Goal: Transaction & Acquisition: Purchase product/service

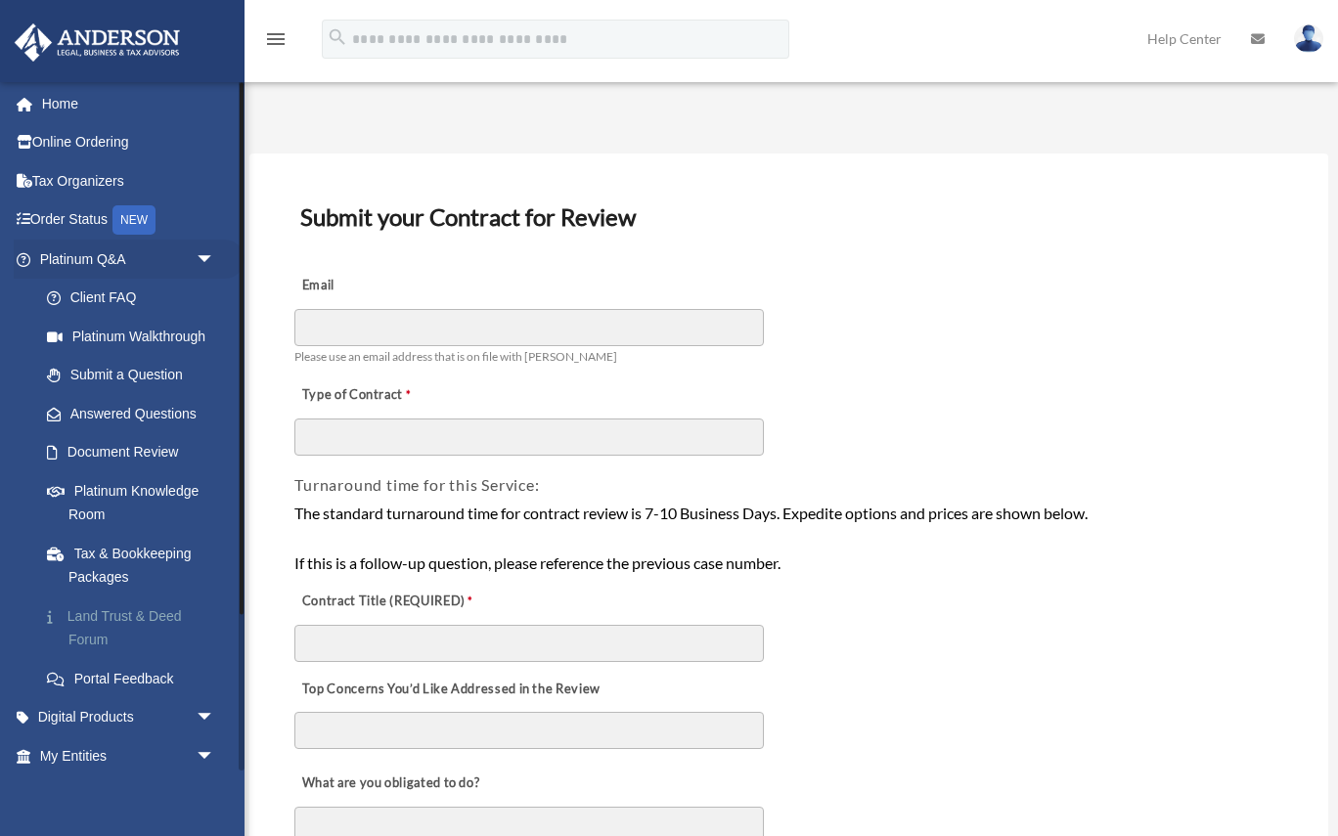
scroll to position [204, 0]
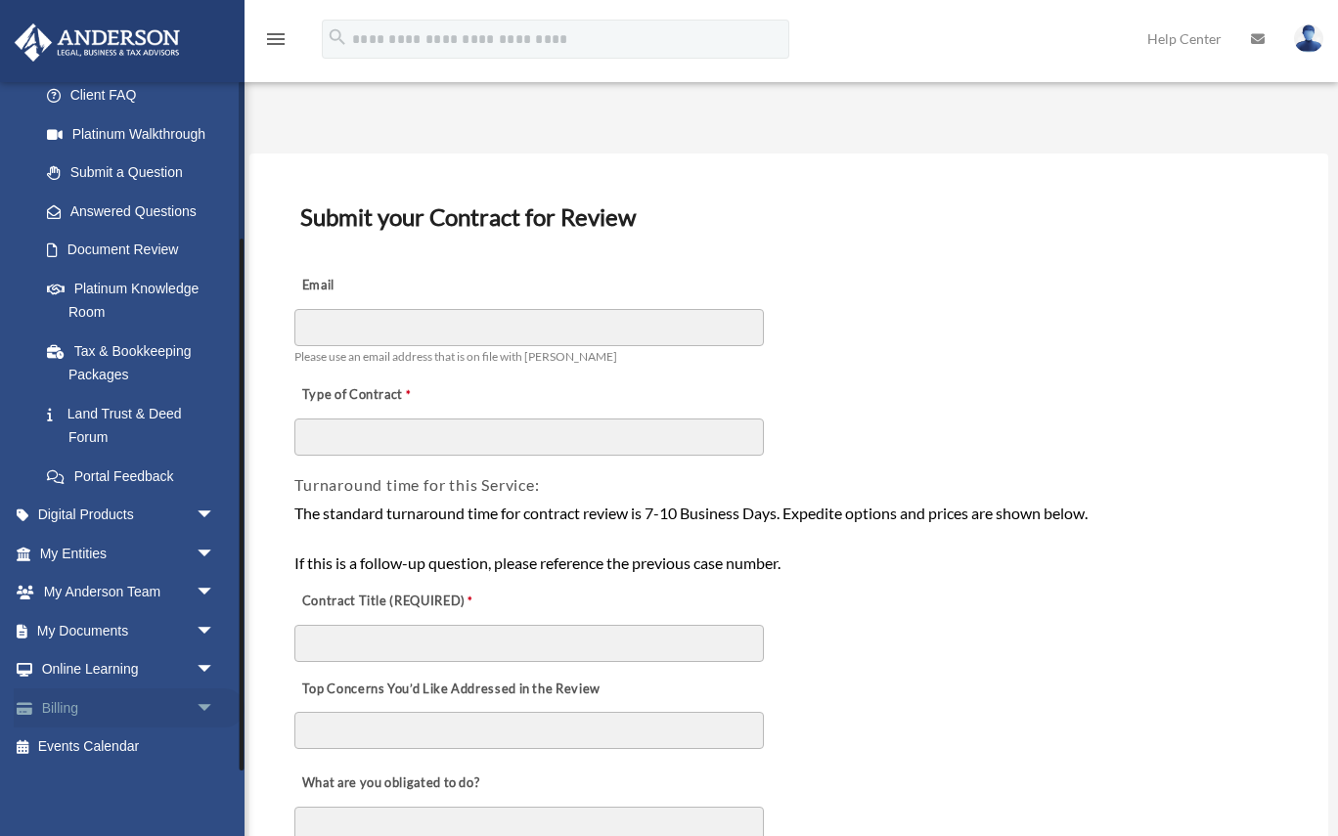
click at [212, 711] on span "arrow_drop_down" at bounding box center [215, 709] width 39 height 40
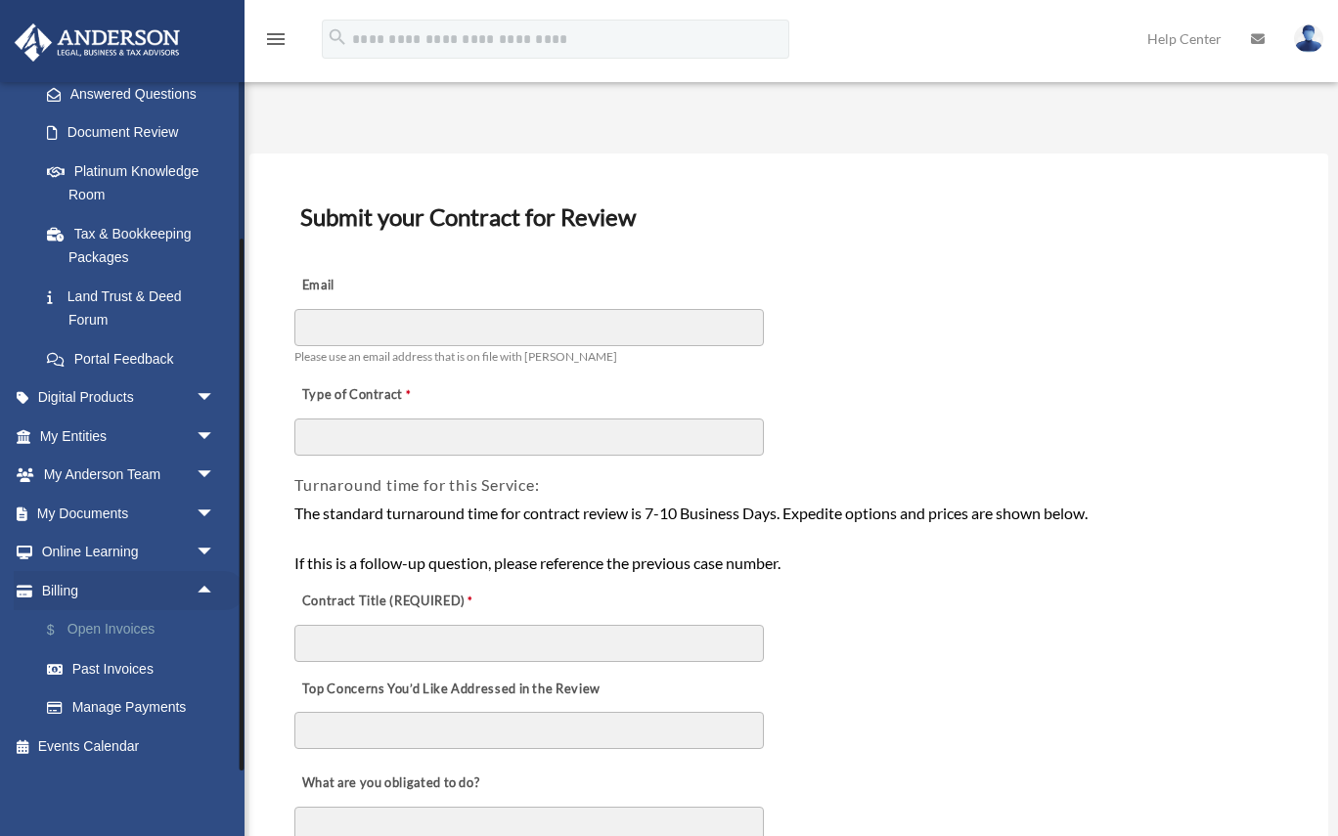
click at [130, 622] on link "$ Open Invoices" at bounding box center [135, 630] width 217 height 40
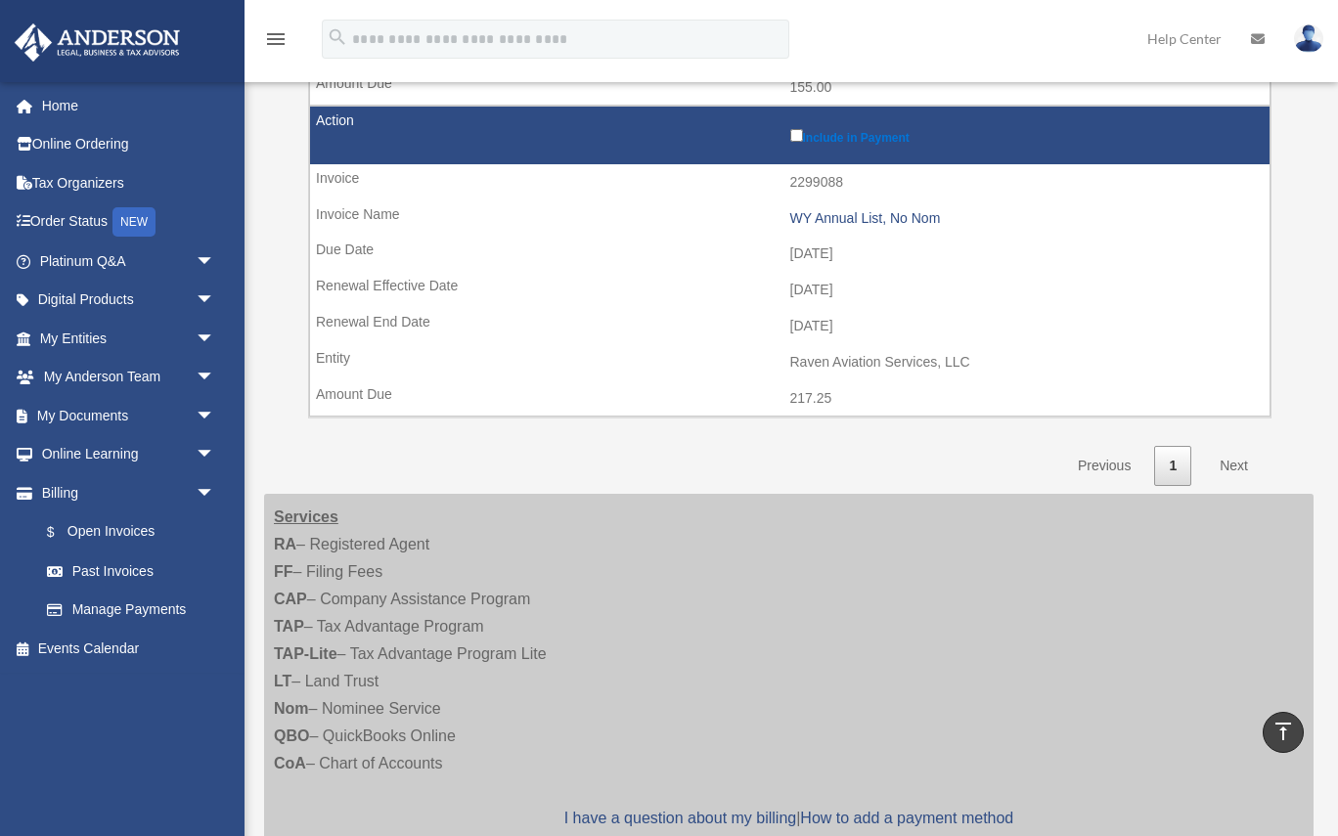
scroll to position [1168, 0]
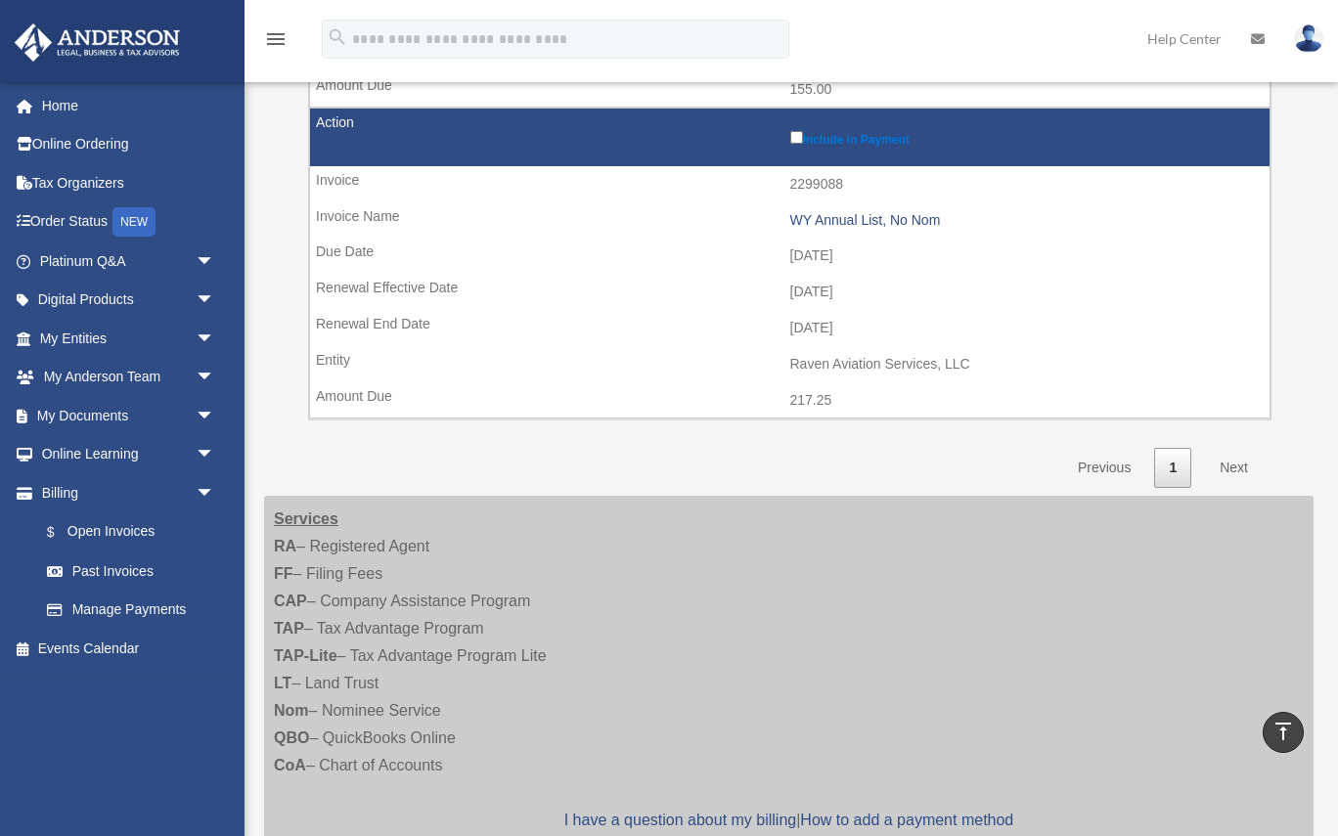
click at [1231, 472] on link "Next" at bounding box center [1234, 468] width 58 height 40
click at [1219, 462] on link "Next" at bounding box center [1234, 468] width 58 height 40
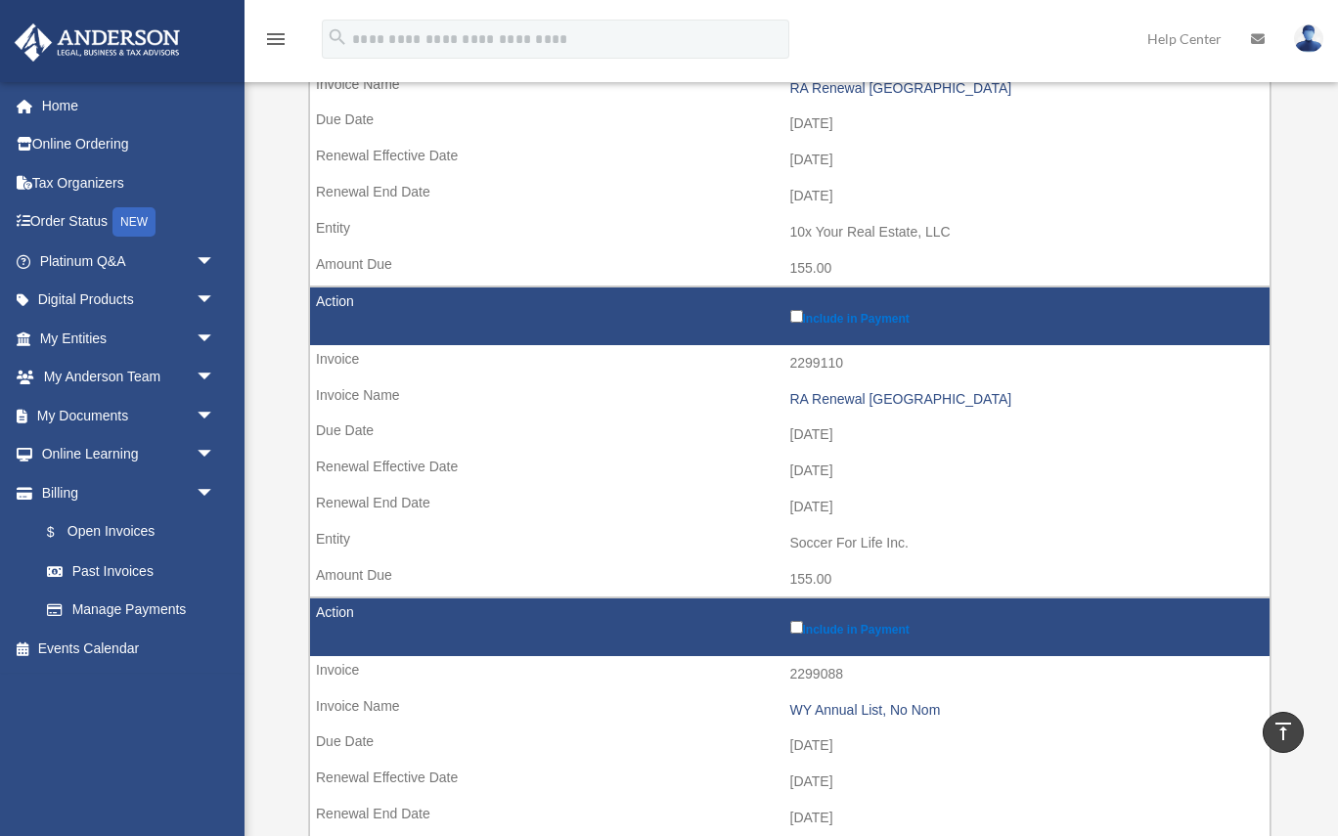
scroll to position [0, 0]
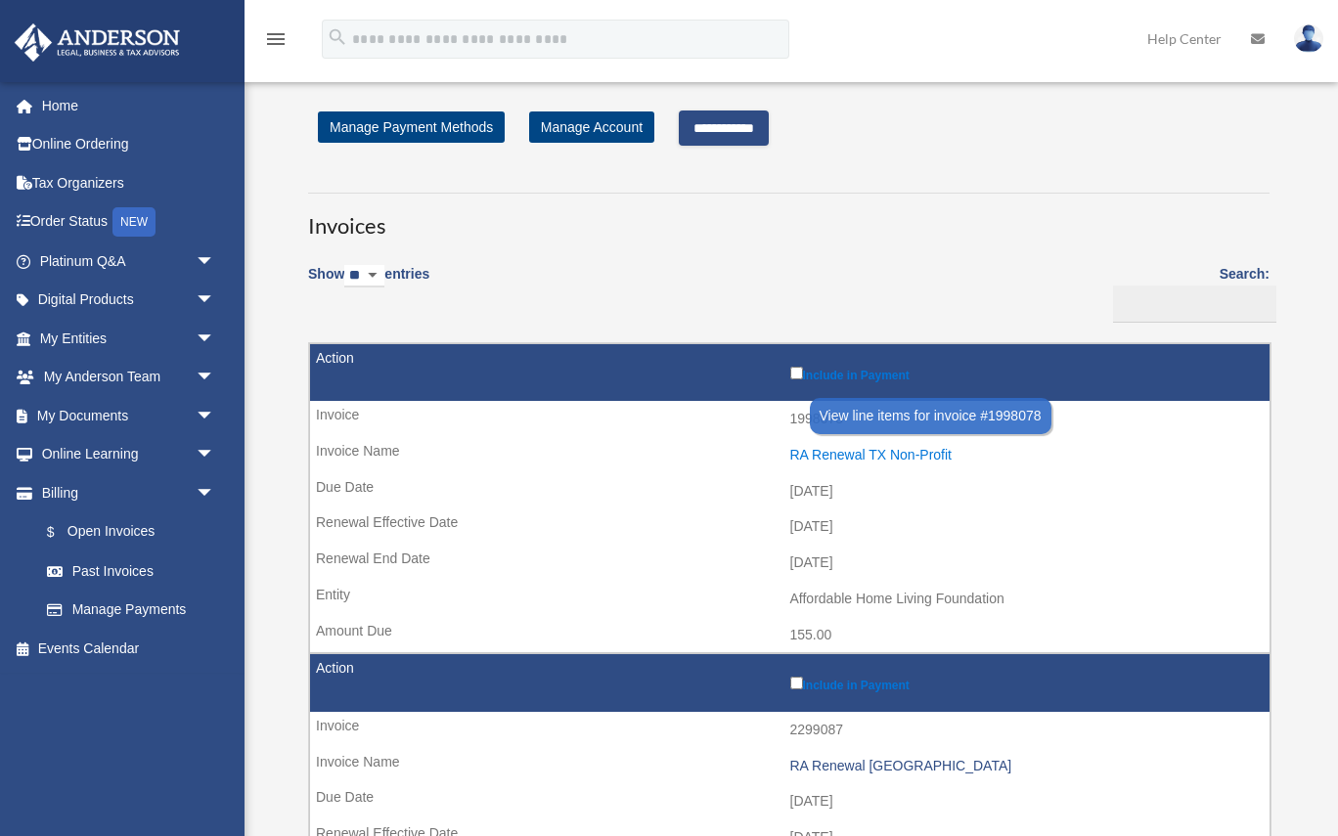
click at [896, 456] on div "RA Renewal TX Non-Profit" at bounding box center [1025, 455] width 471 height 17
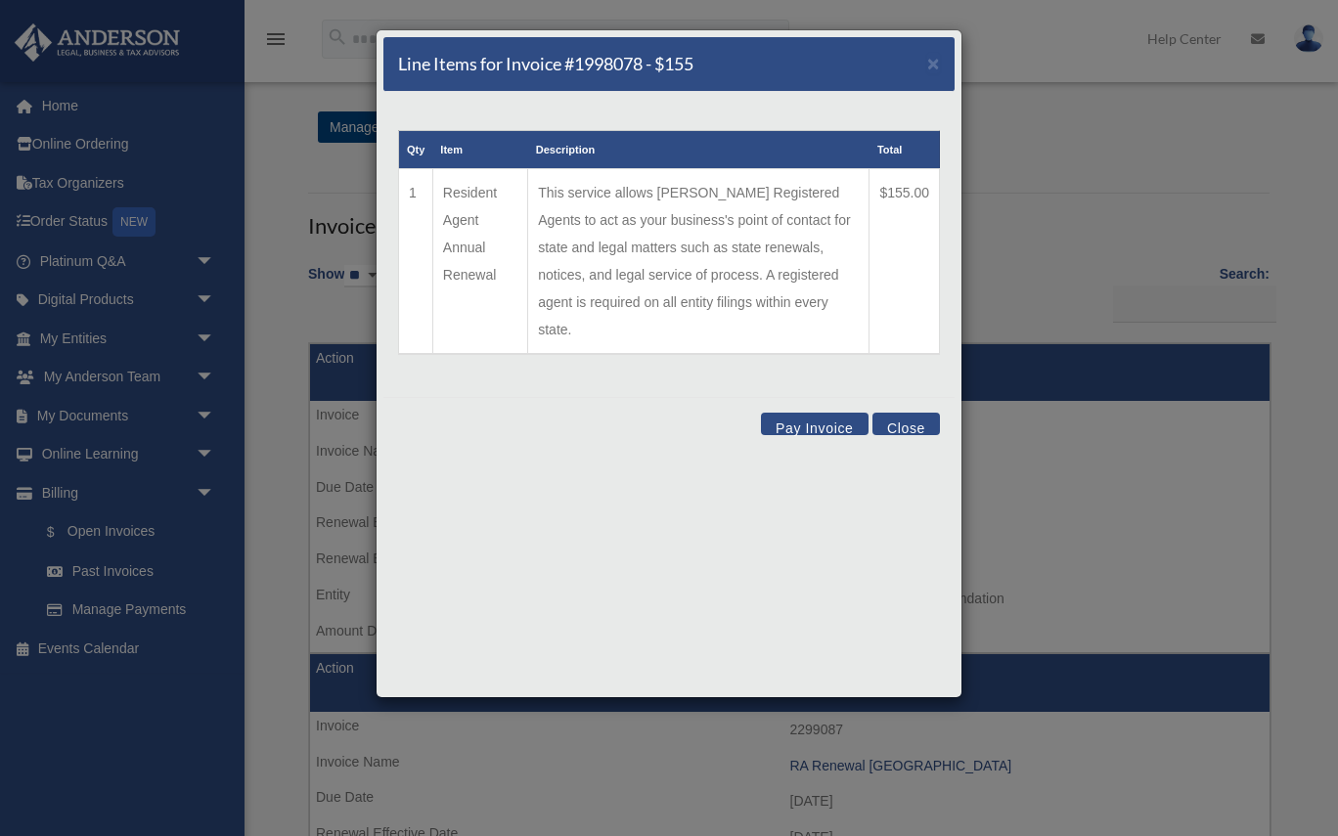
click at [809, 413] on button "Pay Invoice" at bounding box center [815, 424] width 108 height 22
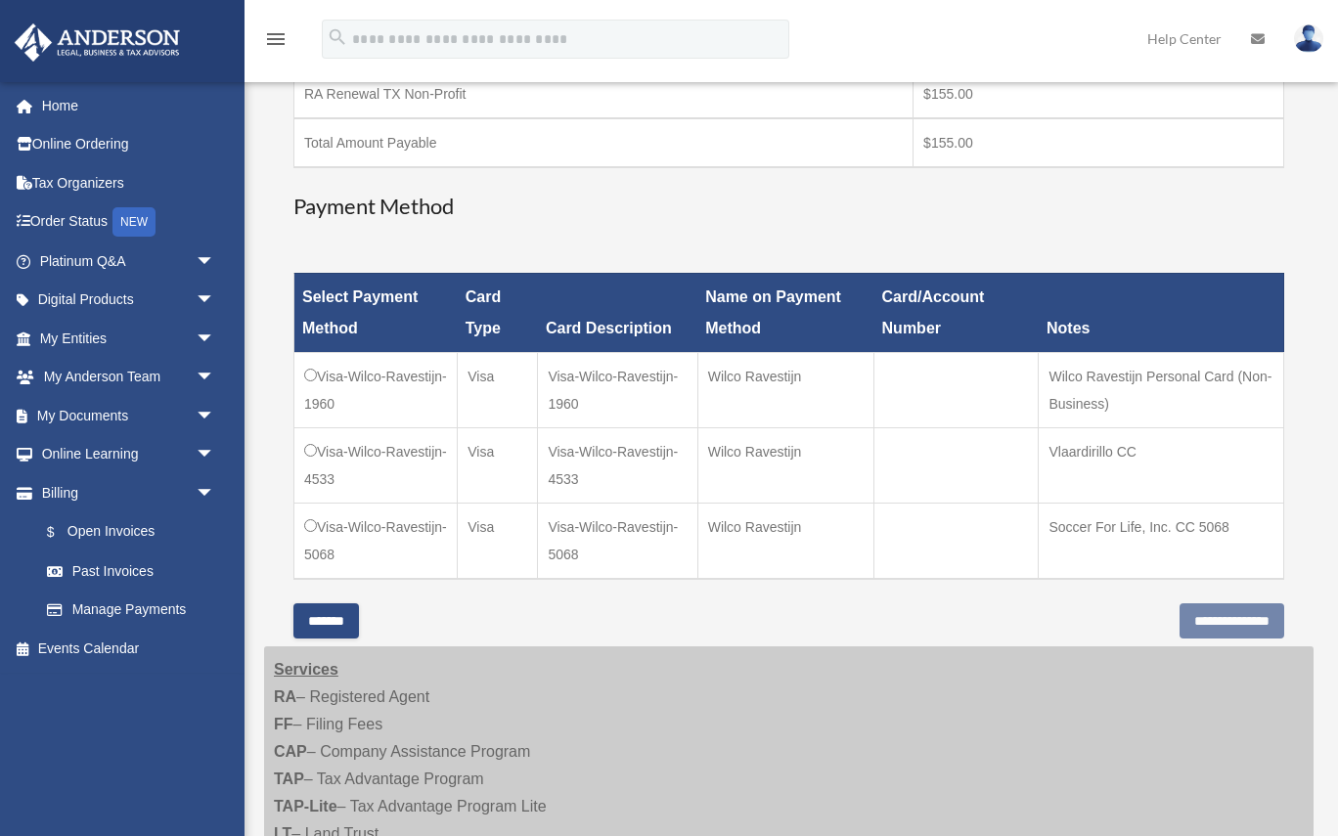
scroll to position [378, 0]
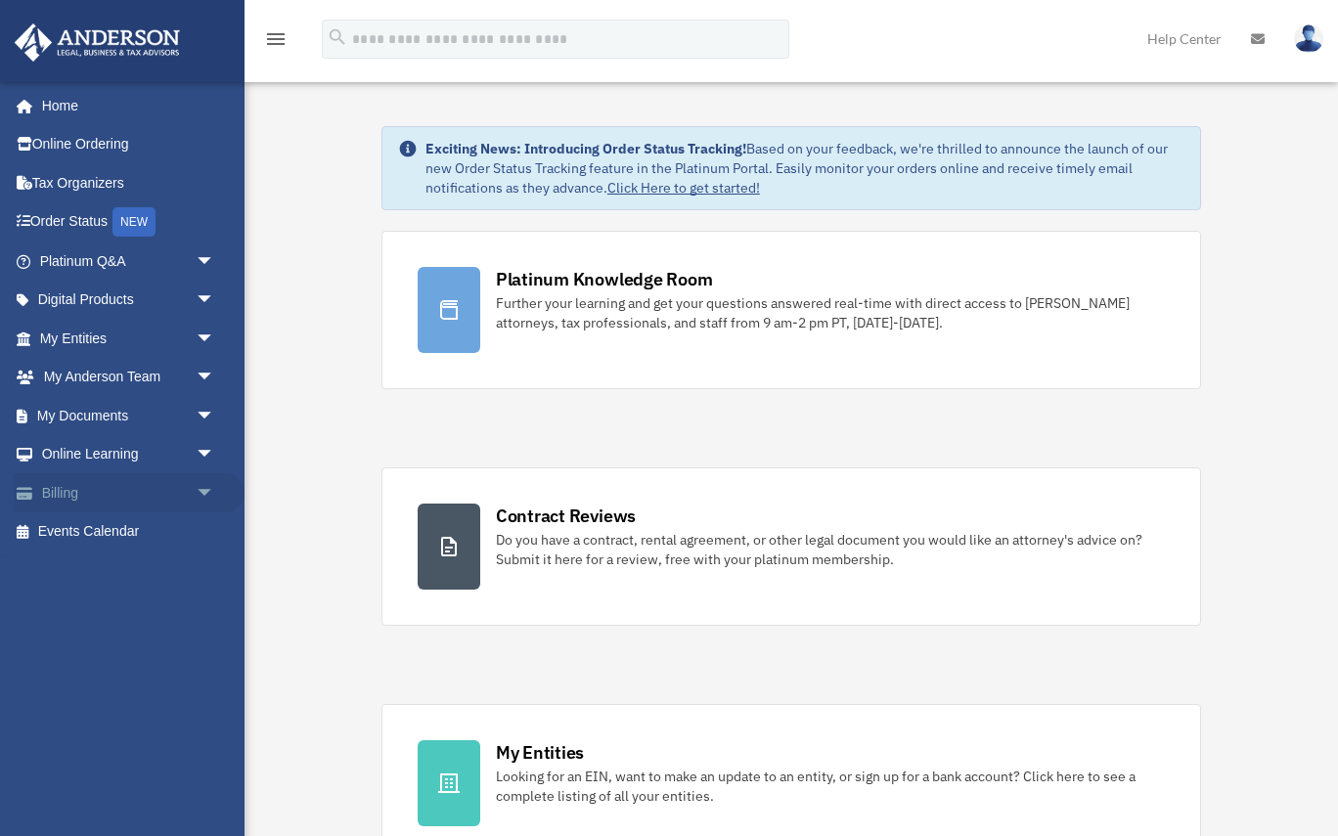
click at [223, 491] on span "arrow_drop_down" at bounding box center [215, 493] width 39 height 40
click at [135, 615] on link "Manage Payments" at bounding box center [135, 610] width 217 height 39
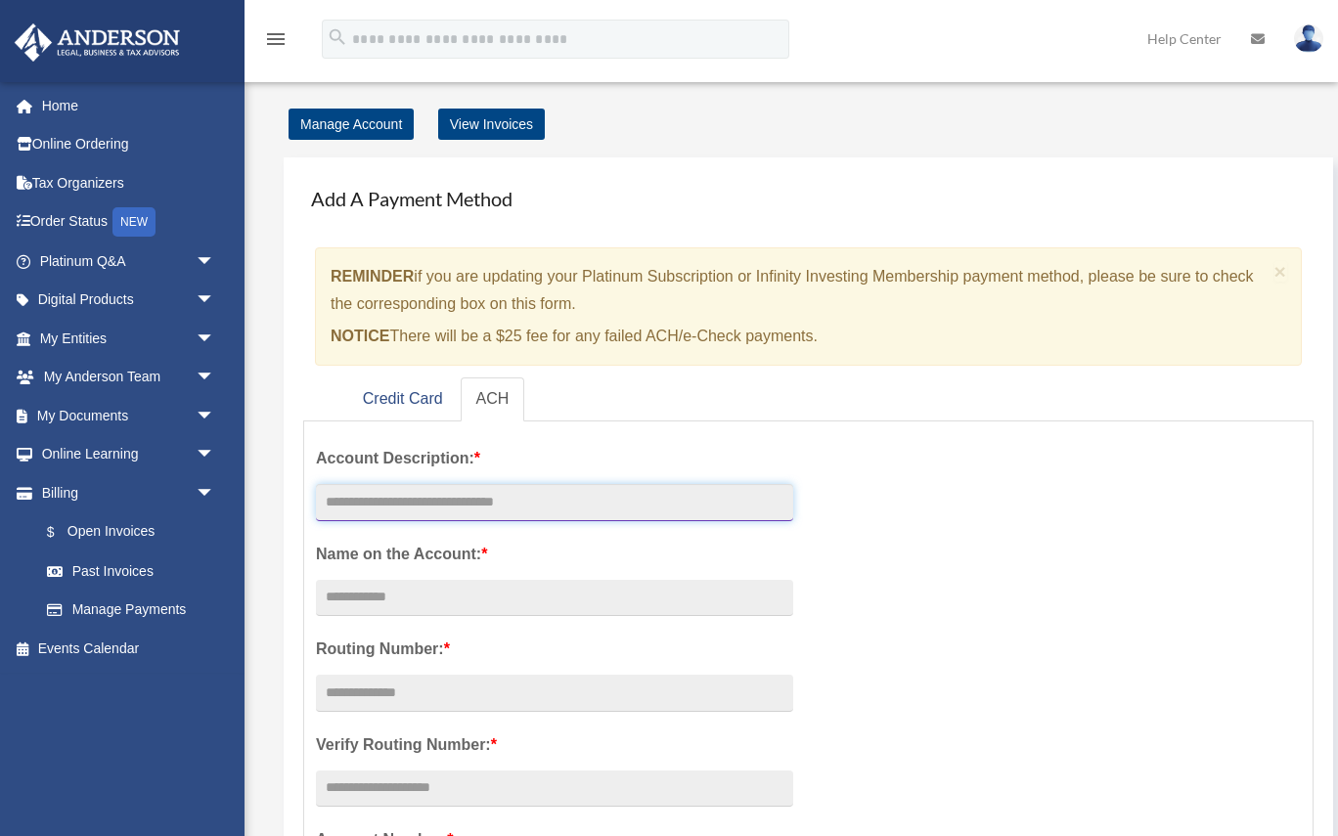
click at [408, 518] on input "text" at bounding box center [554, 502] width 477 height 37
type input "**********"
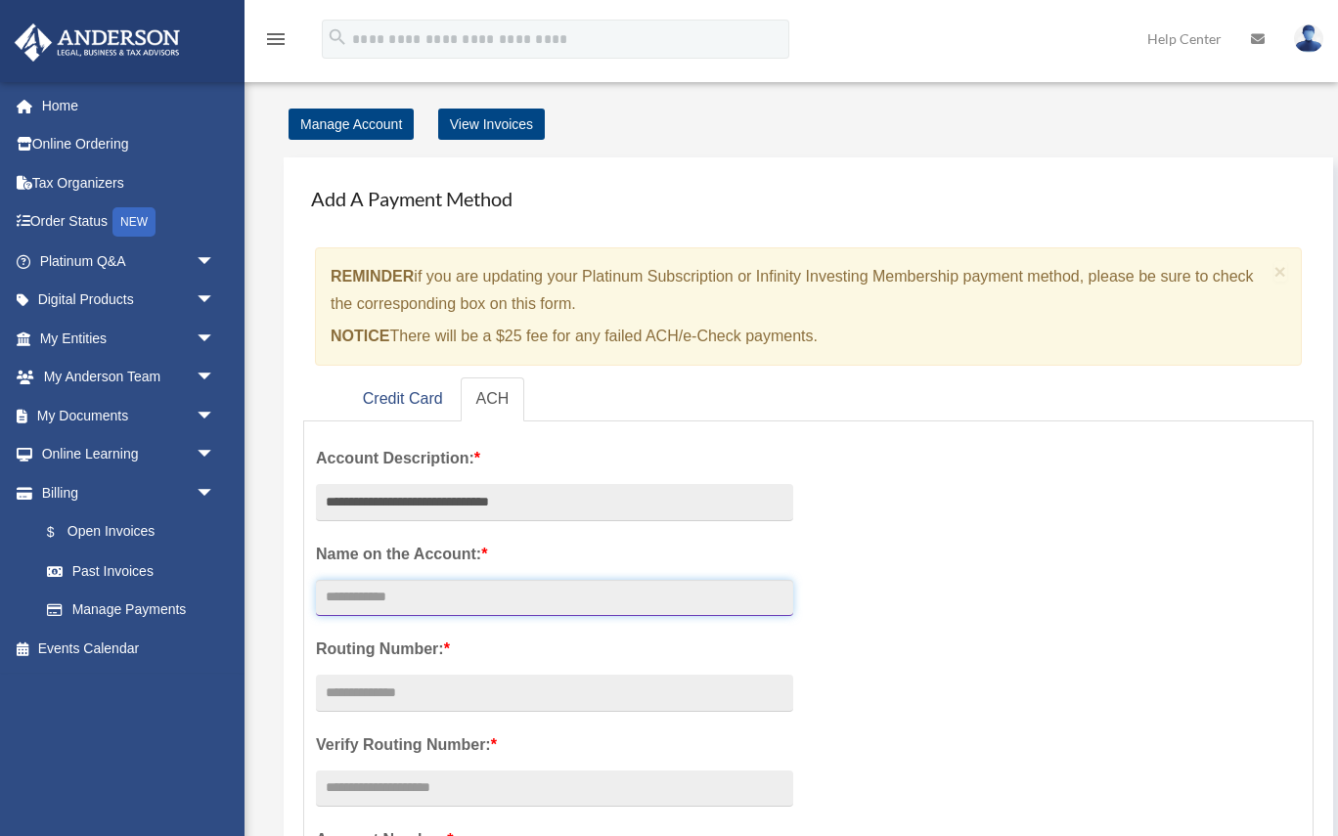
click at [530, 602] on input "Account Description: *" at bounding box center [554, 598] width 477 height 37
click at [142, 606] on link "Manage Payments" at bounding box center [135, 610] width 217 height 39
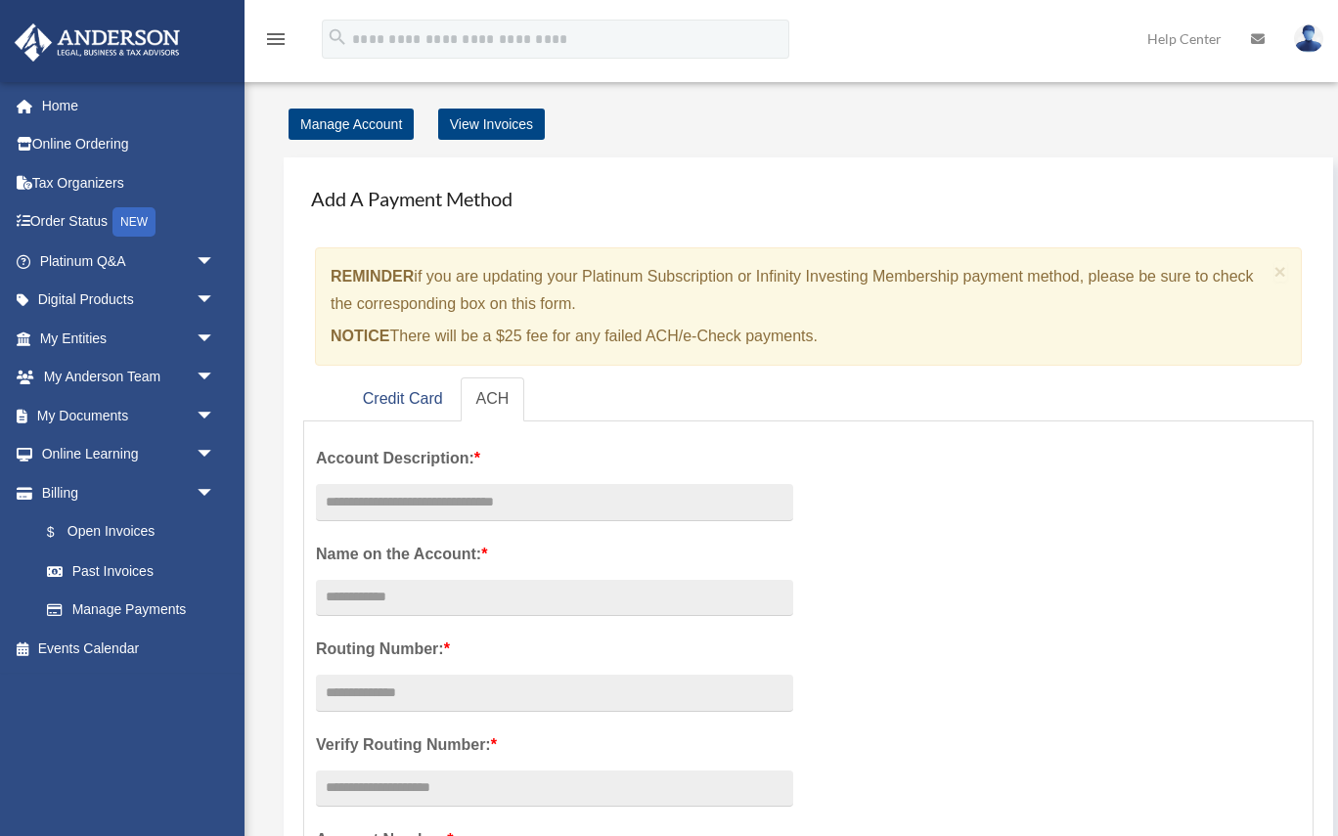
click at [116, 531] on link "$ Open Invoices" at bounding box center [135, 533] width 217 height 40
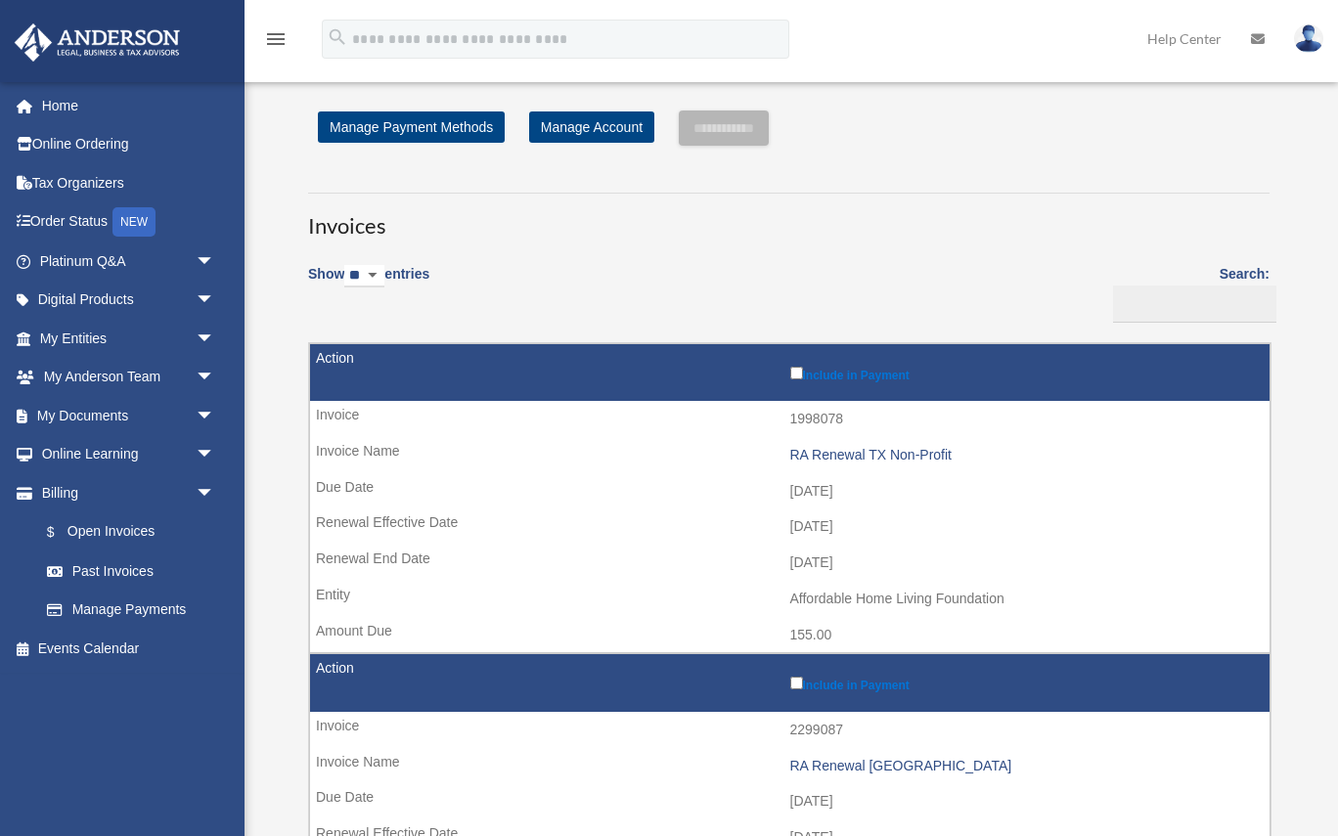
click at [405, 407] on td "1998078" at bounding box center [790, 419] width 960 height 37
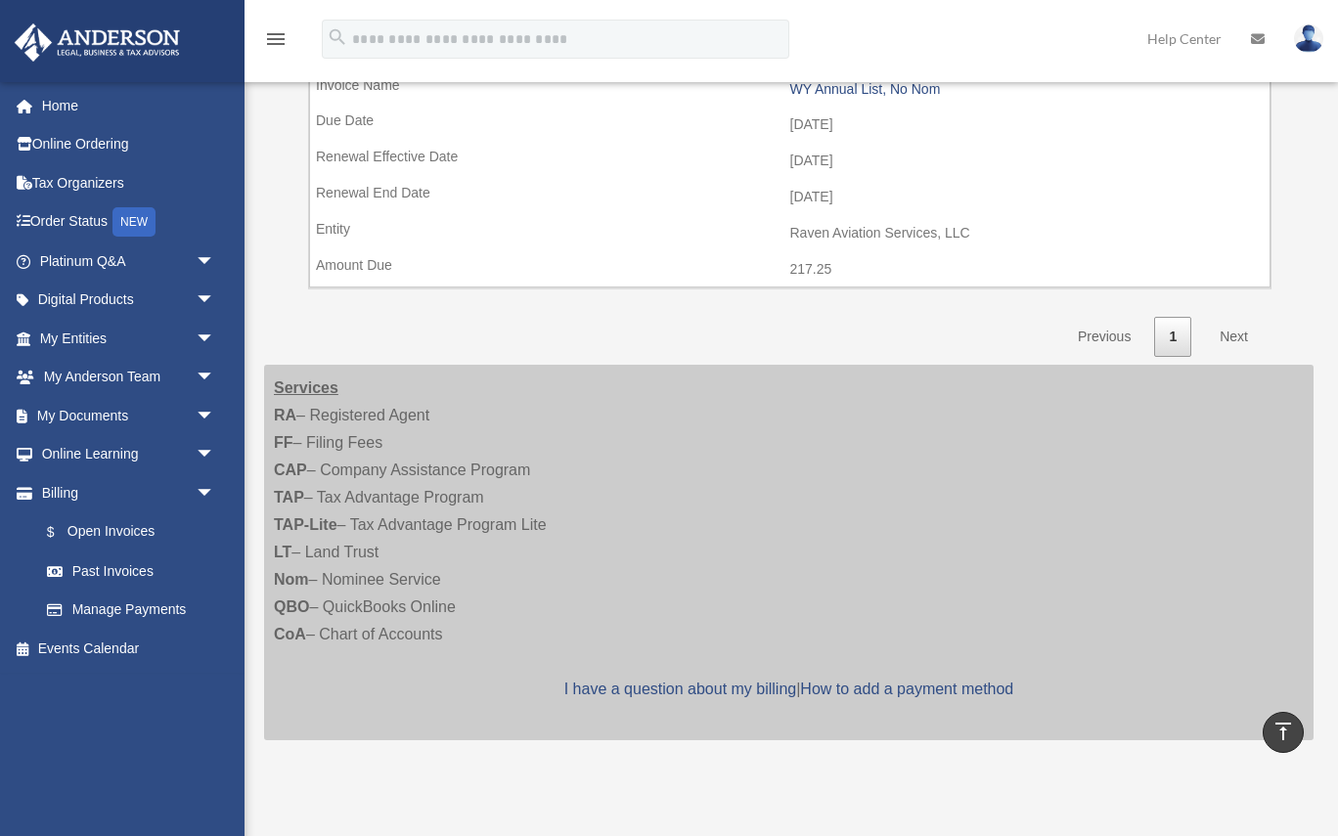
scroll to position [1303, 0]
click at [1232, 328] on link "Next" at bounding box center [1234, 333] width 58 height 40
click at [1233, 323] on link "Next" at bounding box center [1234, 333] width 58 height 40
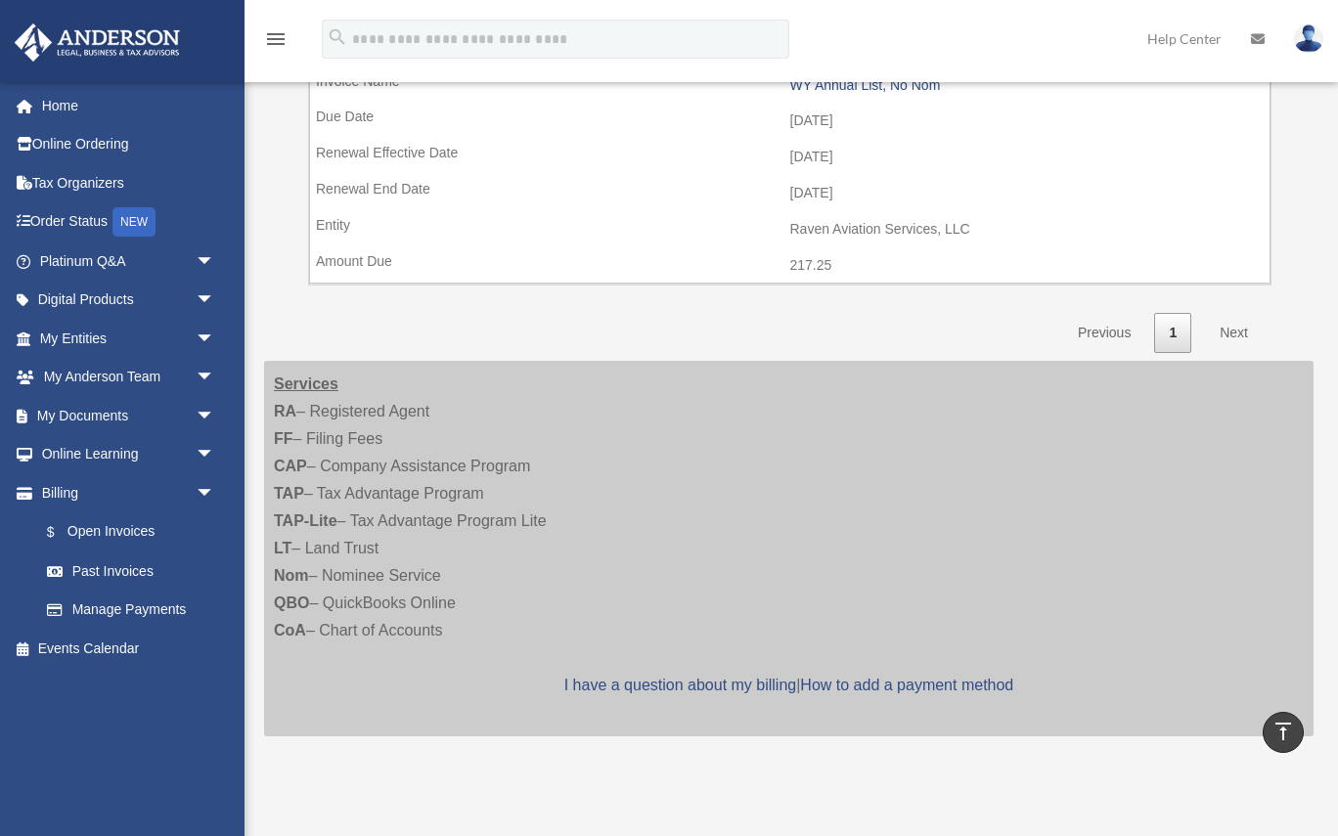
click at [1233, 323] on link "Next" at bounding box center [1234, 333] width 58 height 40
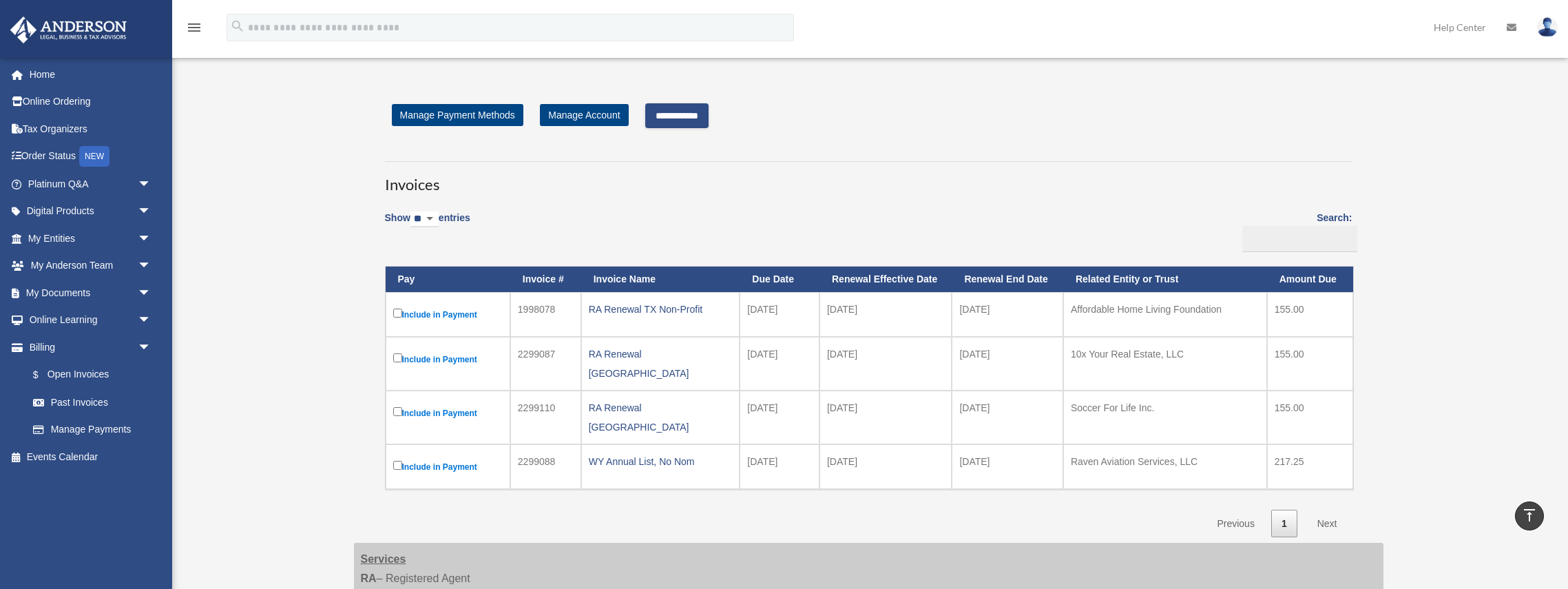
scroll to position [1, 0]
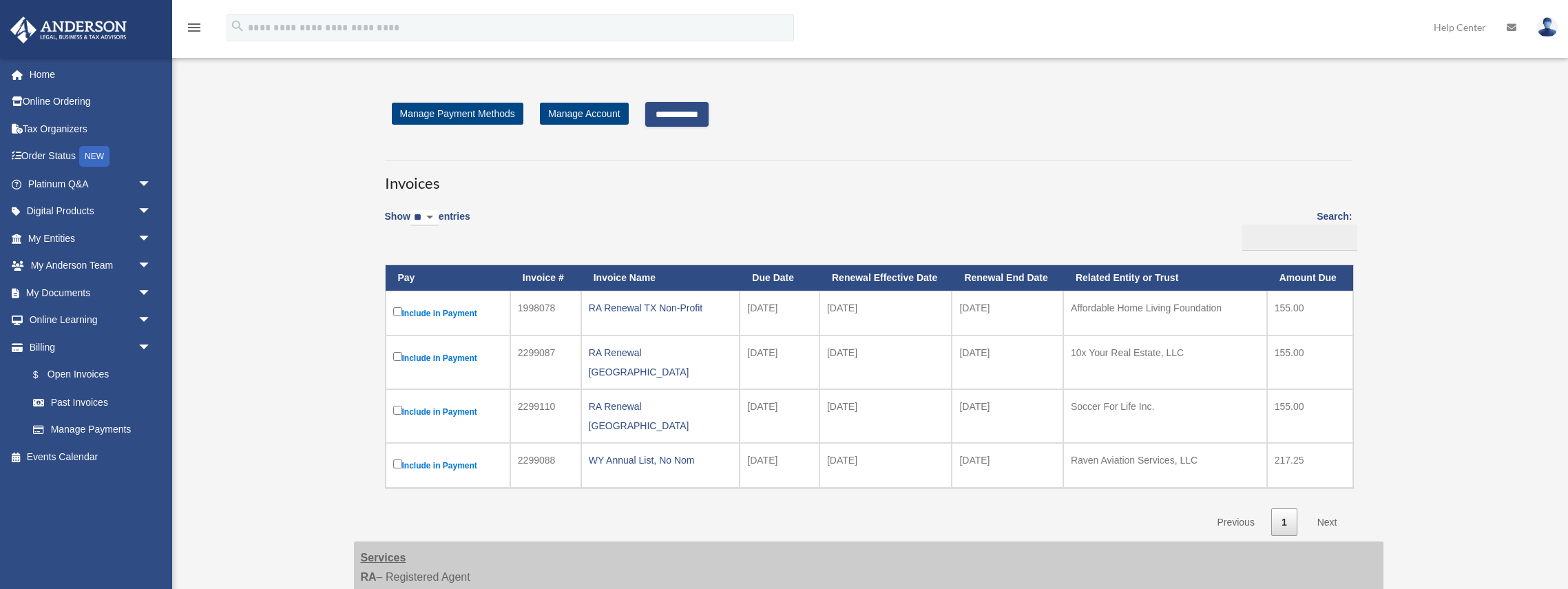
click at [941, 509] on link "Next" at bounding box center [1328, 523] width 41 height 28
click at [671, 302] on div "RA Renewal TX Non-Profit" at bounding box center [660, 307] width 144 height 19
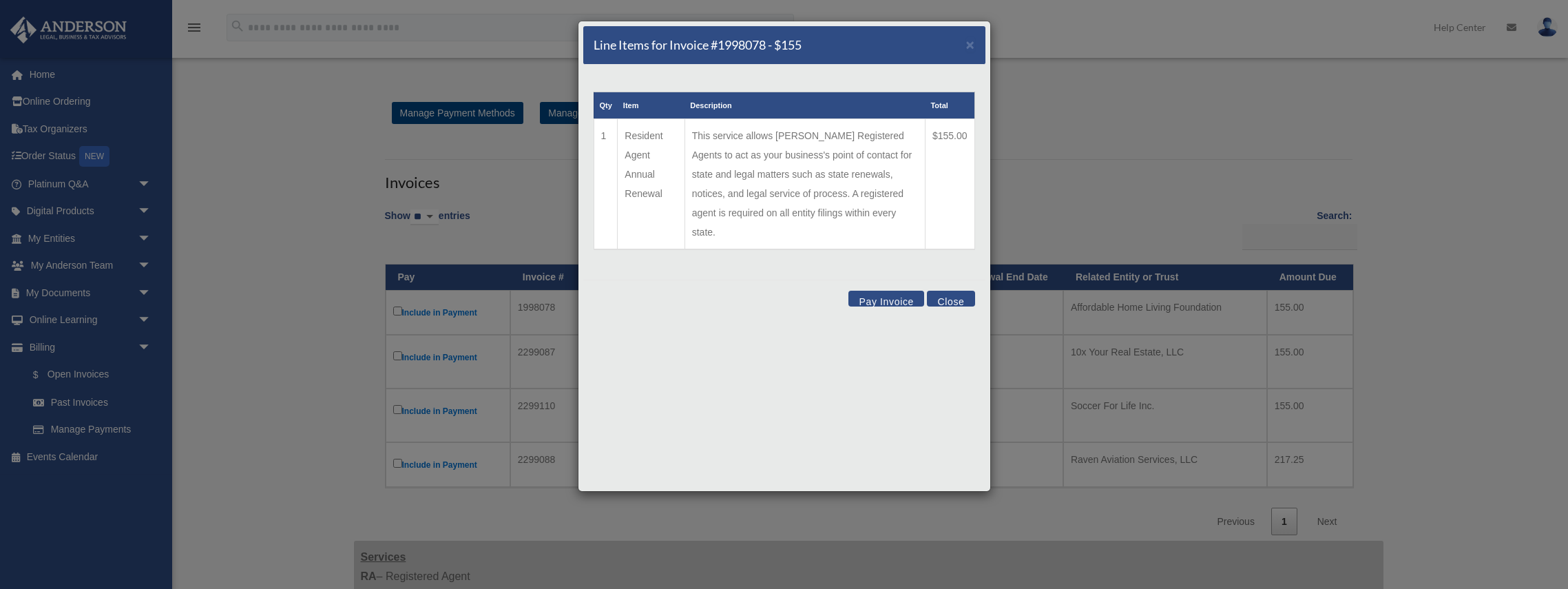
click at [872, 291] on button "Pay Invoice" at bounding box center [886, 299] width 76 height 16
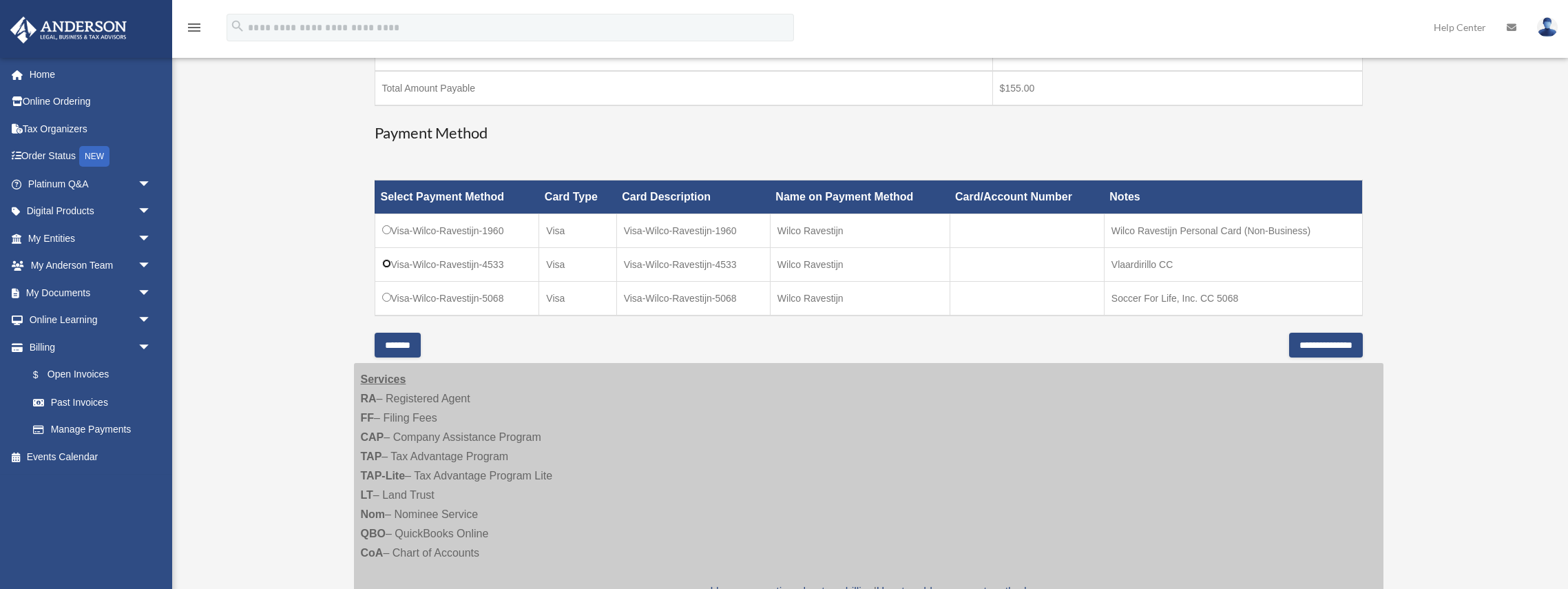
scroll to position [322, 0]
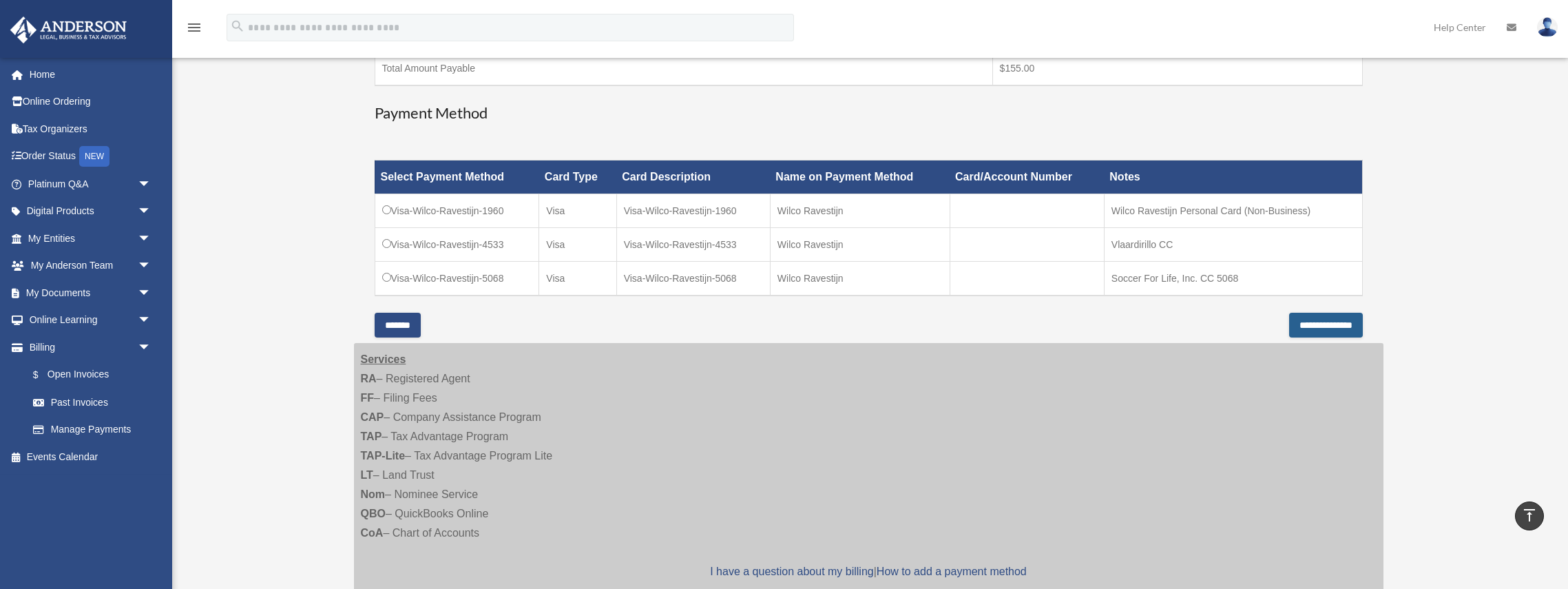
click at [941, 329] on input "**********" at bounding box center [1326, 325] width 74 height 25
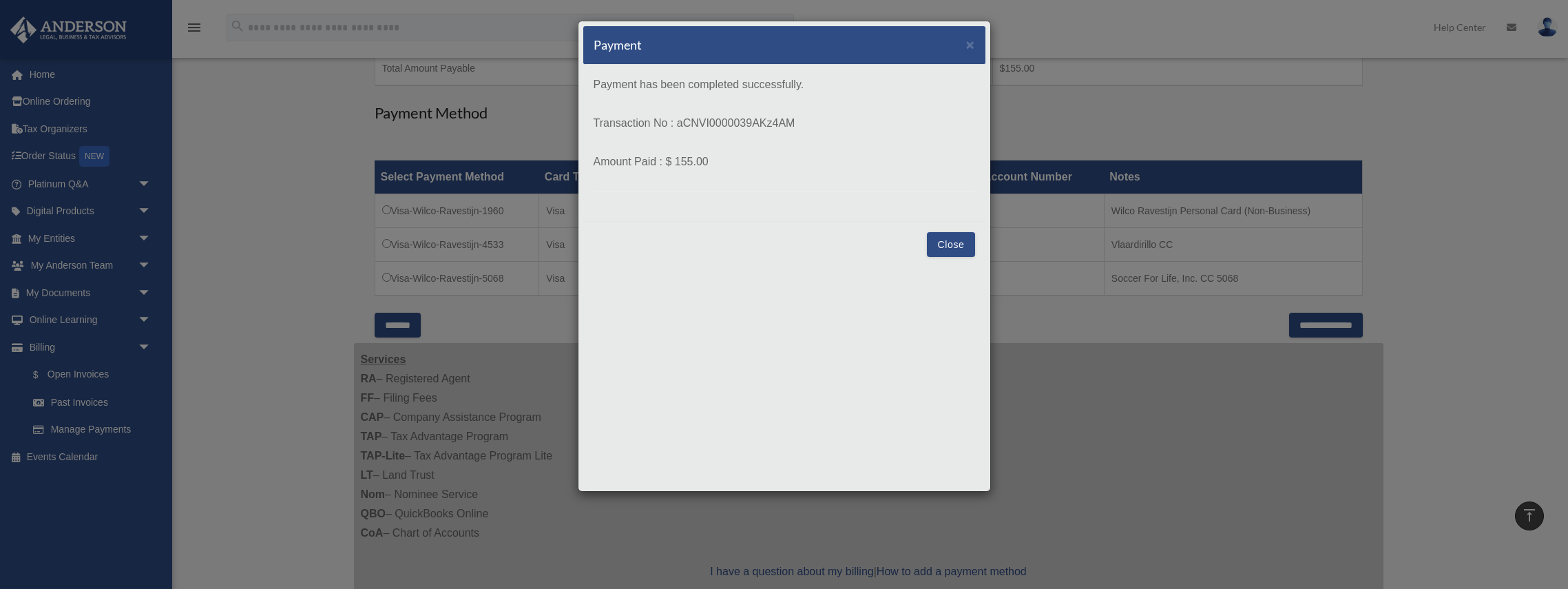
click at [941, 242] on button "Close" at bounding box center [951, 244] width 47 height 25
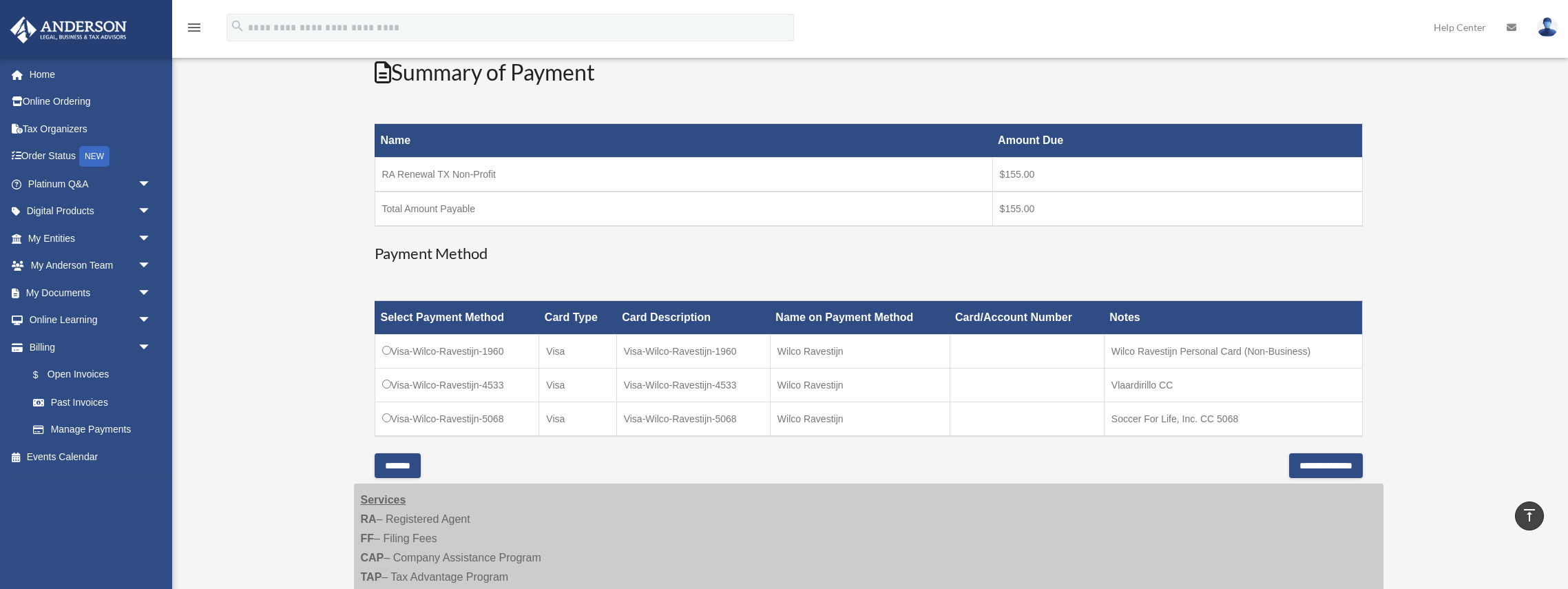
scroll to position [144, 0]
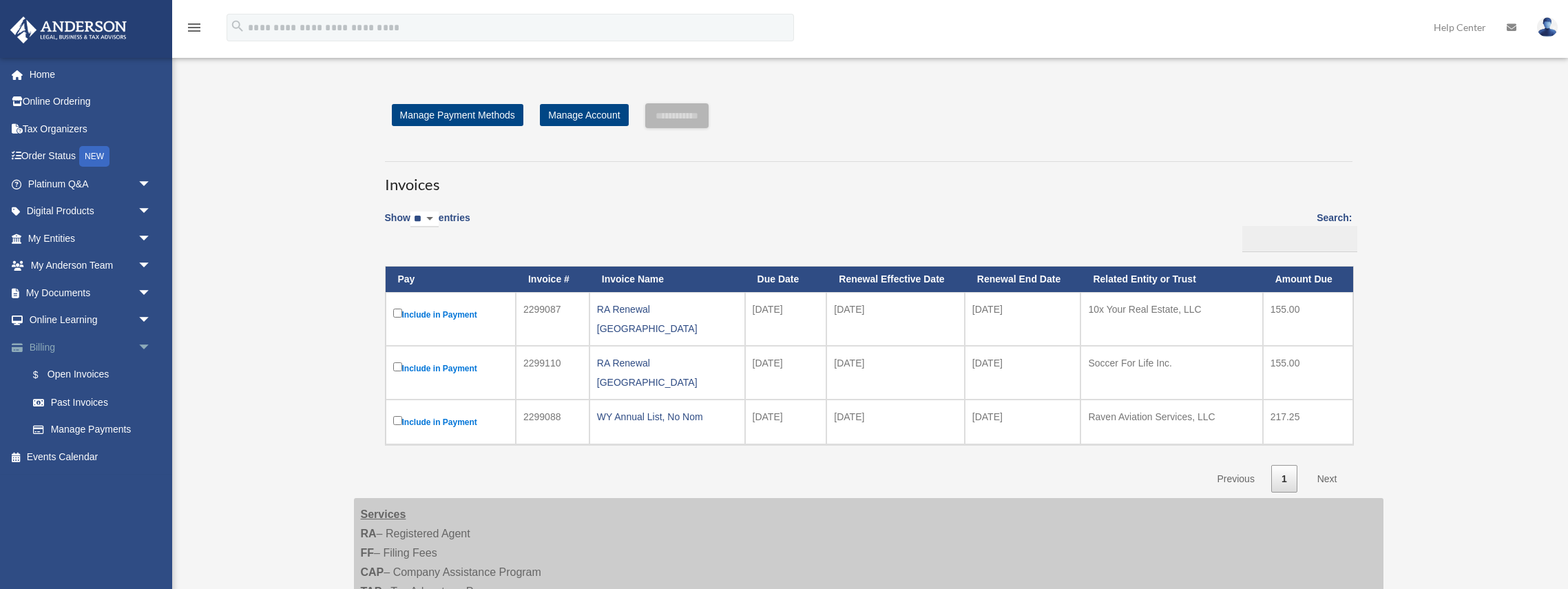
scroll to position [144, 0]
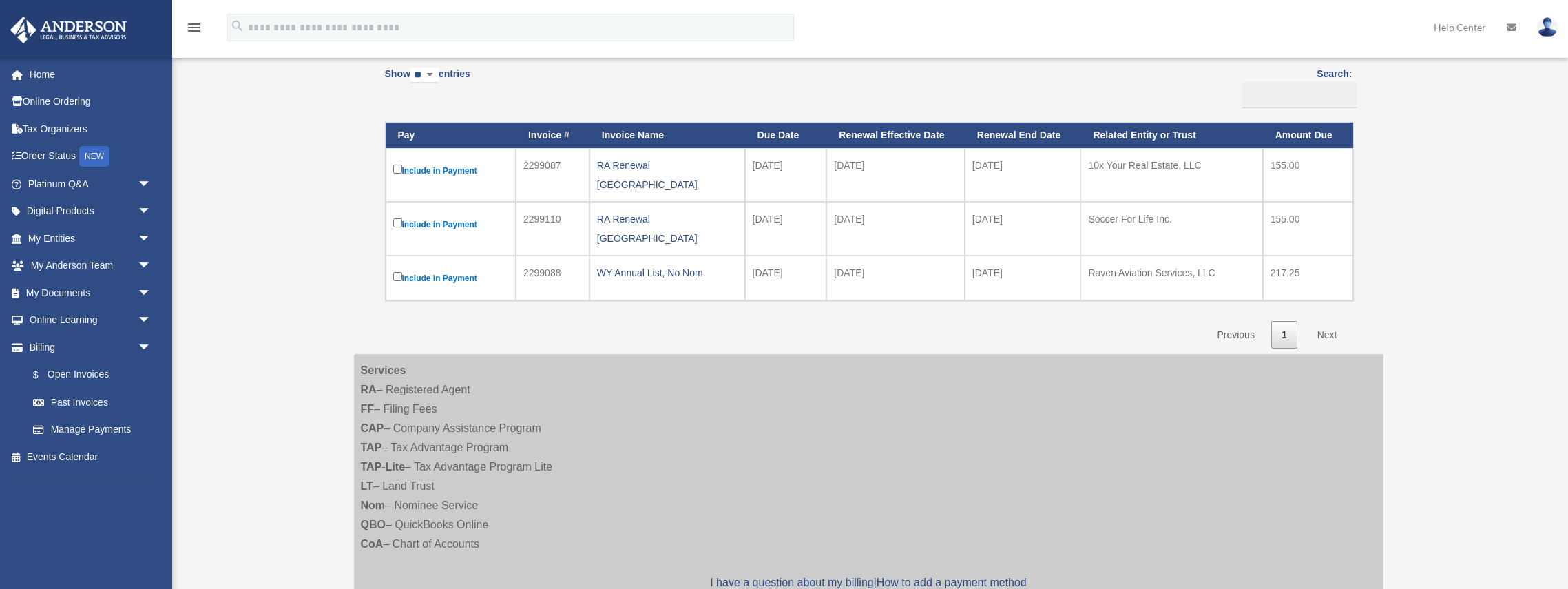
click at [458, 174] on label "Include in Payment" at bounding box center [451, 170] width 115 height 17
click at [460, 170] on label "Include in Payment" at bounding box center [451, 170] width 115 height 17
click at [638, 170] on div "RA Renewal [GEOGRAPHIC_DATA]" at bounding box center [667, 175] width 141 height 39
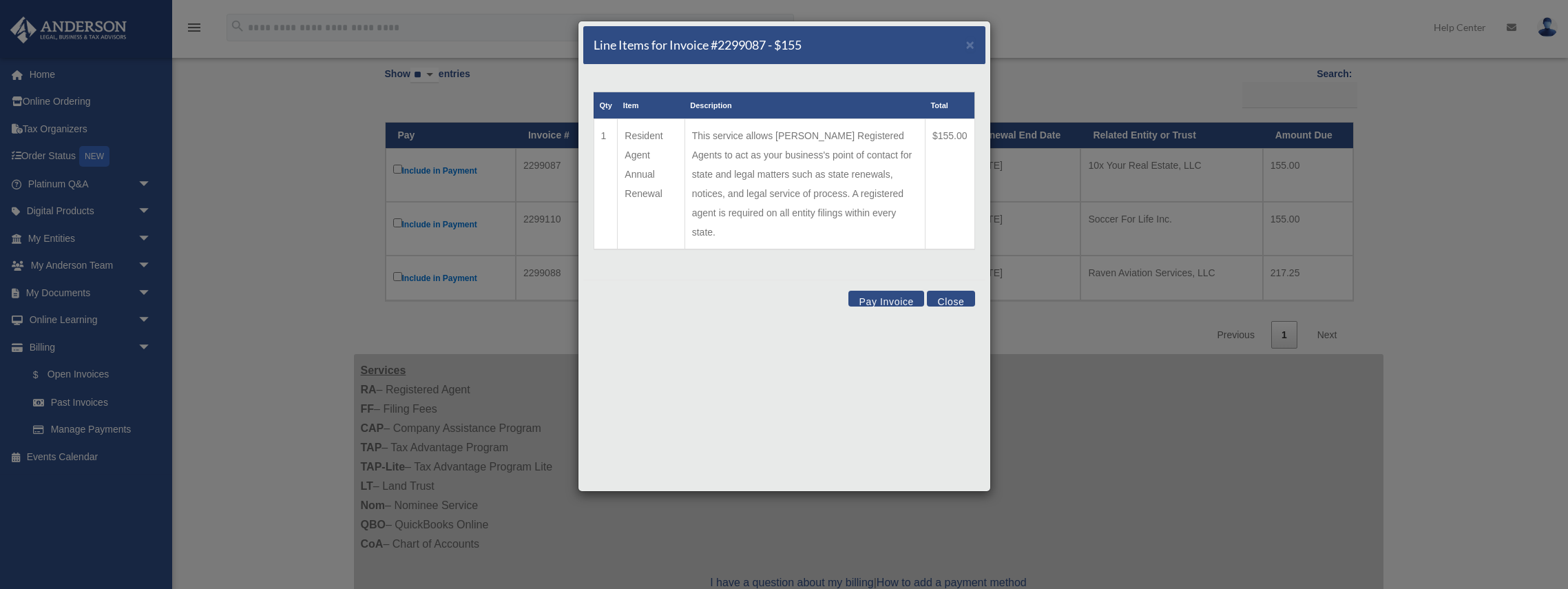
drag, startPoint x: 891, startPoint y: 273, endPoint x: 896, endPoint y: 280, distance: 8.6
click at [892, 291] on button "Pay Invoice" at bounding box center [886, 299] width 76 height 16
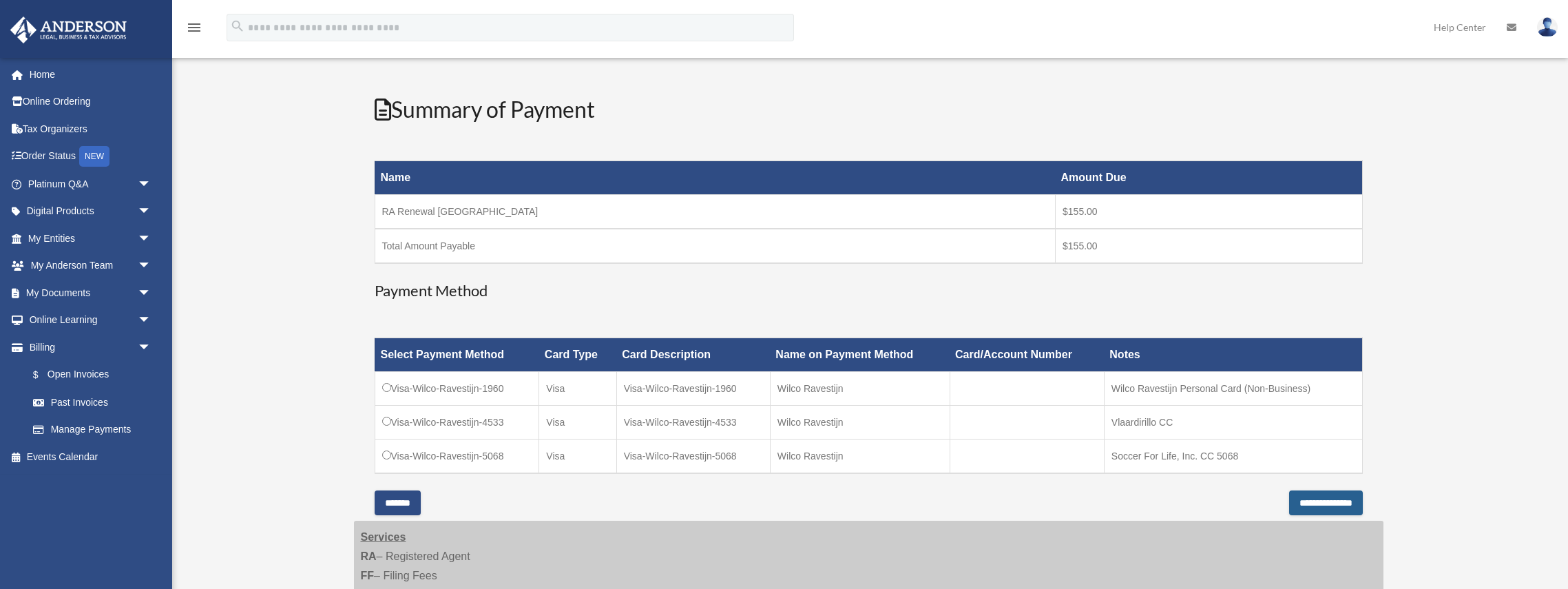
click at [1351, 502] on input "**********" at bounding box center [1326, 502] width 74 height 25
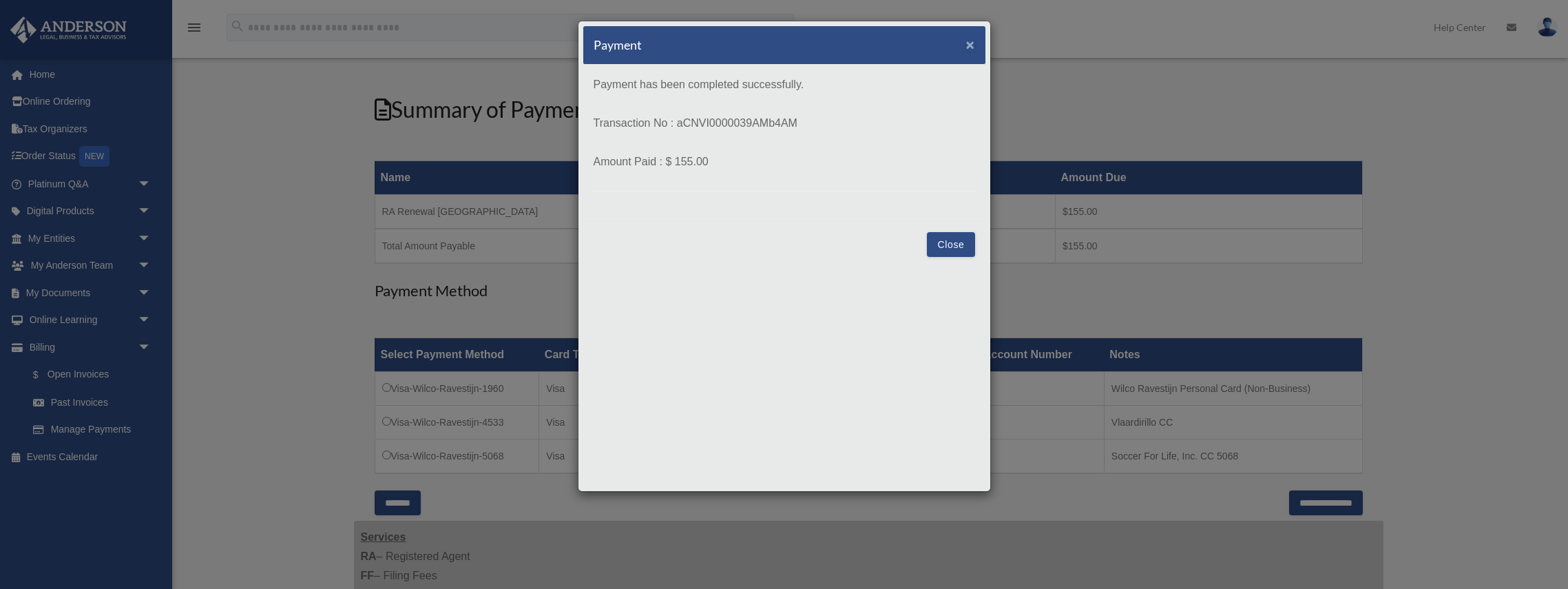
click at [970, 47] on span "×" at bounding box center [970, 44] width 9 height 16
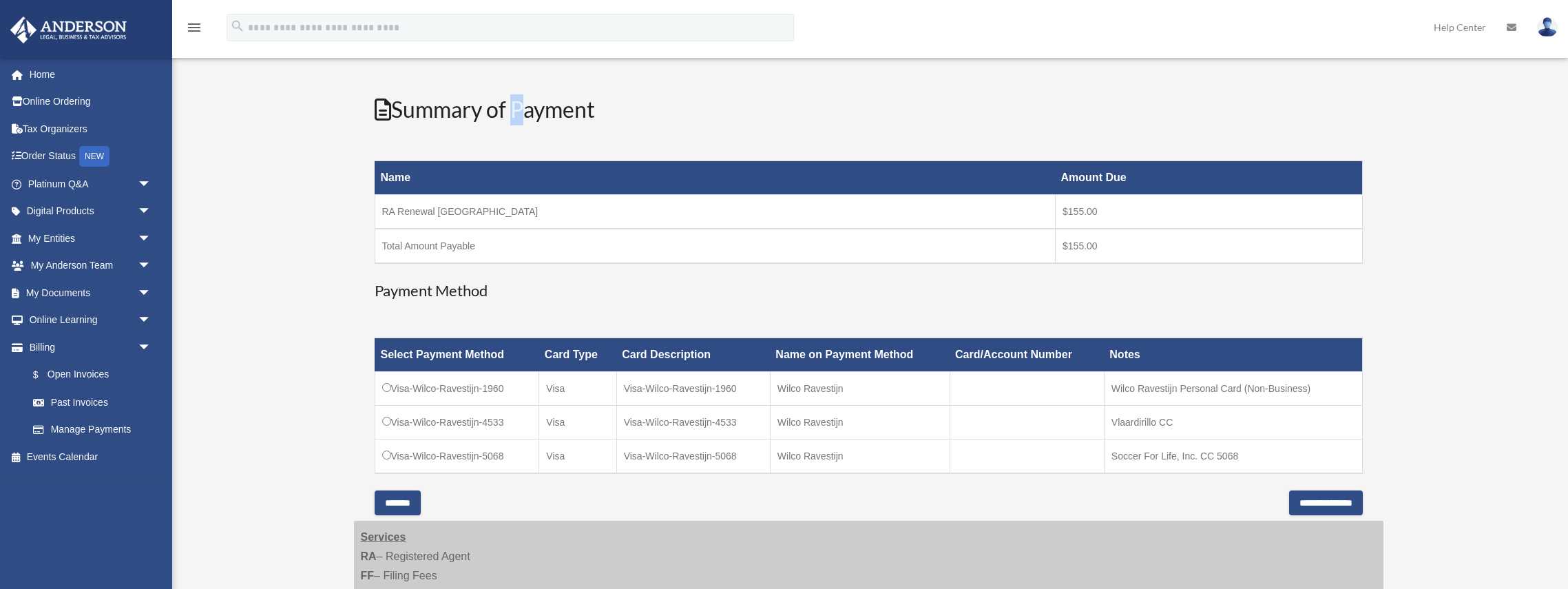
drag, startPoint x: 516, startPoint y: 111, endPoint x: 494, endPoint y: 111, distance: 22.0
click at [508, 111] on h2 "Summary of Payment" at bounding box center [869, 110] width 989 height 31
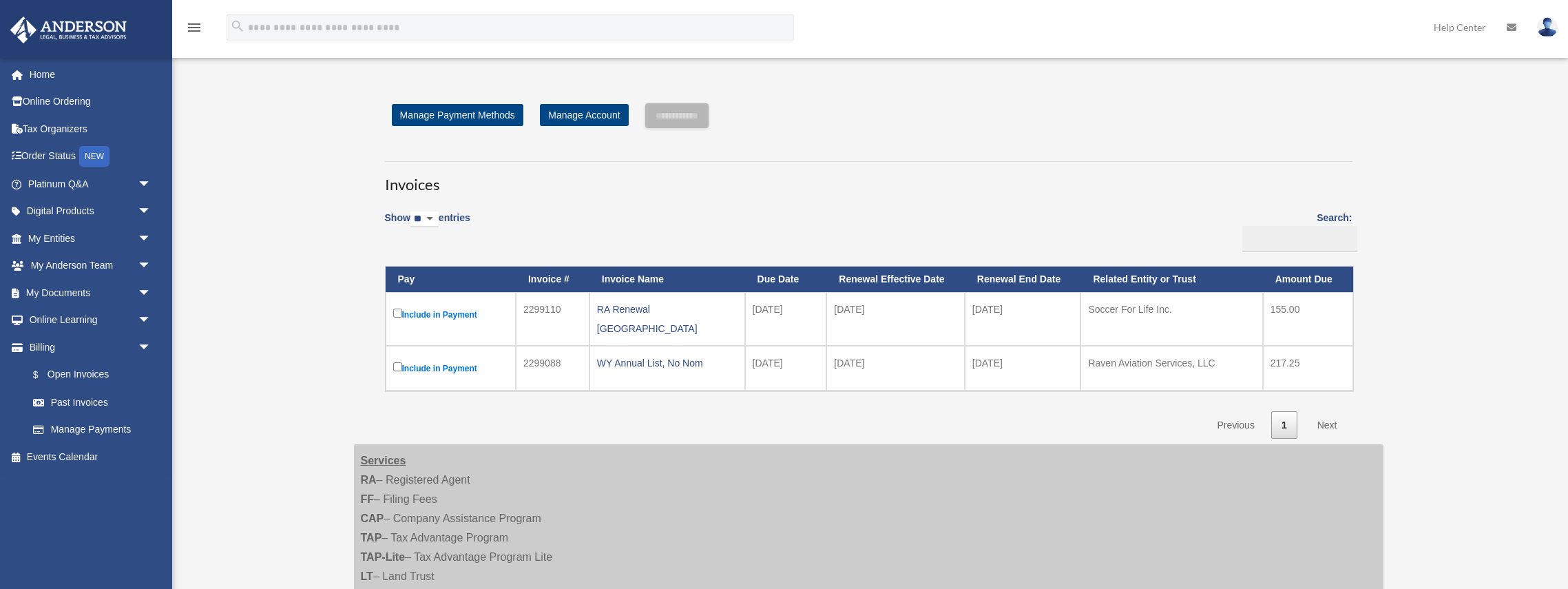
scroll to position [144, 0]
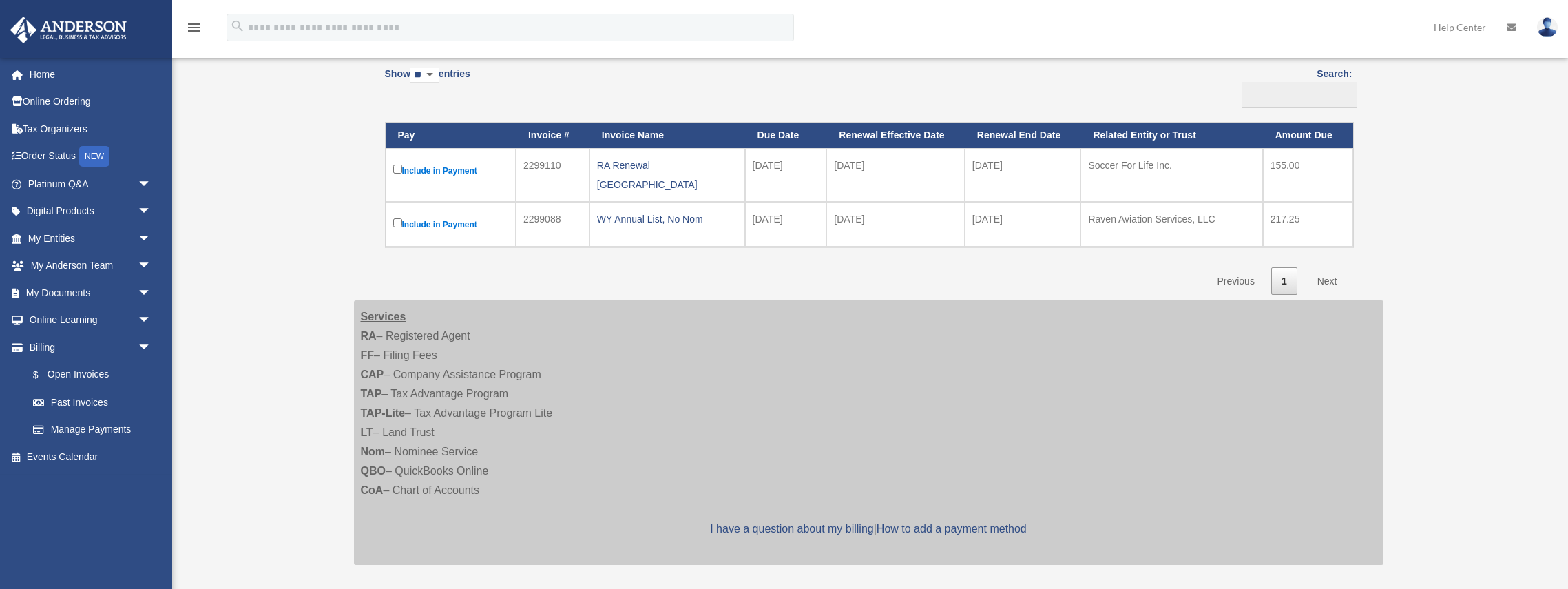
click at [487, 111] on div "**********" at bounding box center [869, 262] width 1029 height 607
click at [487, 115] on div "Show ** ** ** *** entries Search: Pay Invoice # Invoice Name Due Date Renewal E…" at bounding box center [869, 176] width 967 height 237
